Goal: Find specific page/section: Find specific page/section

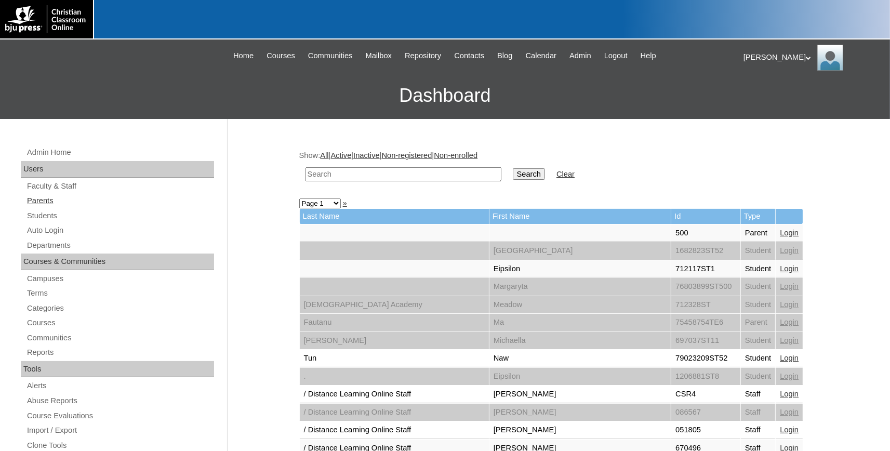
click at [42, 199] on link "Parents" at bounding box center [120, 200] width 188 height 13
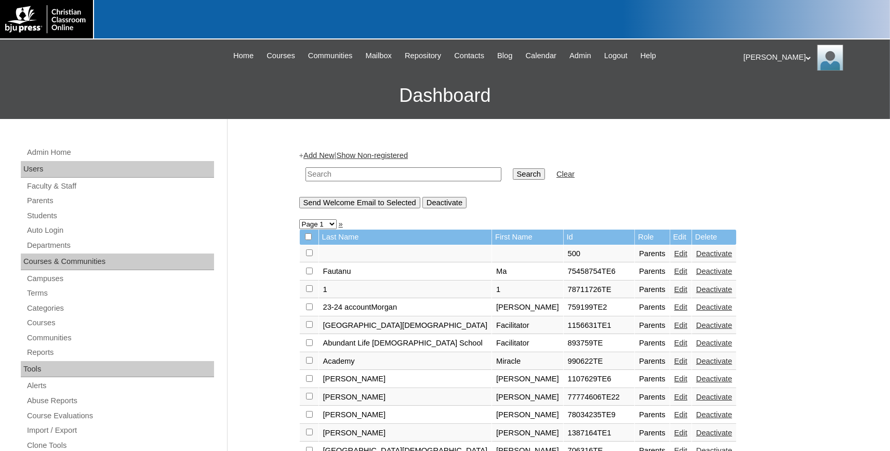
click at [354, 168] on td at bounding box center [403, 174] width 206 height 24
click at [349, 175] on input "text" at bounding box center [404, 174] width 196 height 14
type input "serickson"
click at [513, 168] on input "Search" at bounding box center [529, 173] width 32 height 11
